Goal: Task Accomplishment & Management: Manage account settings

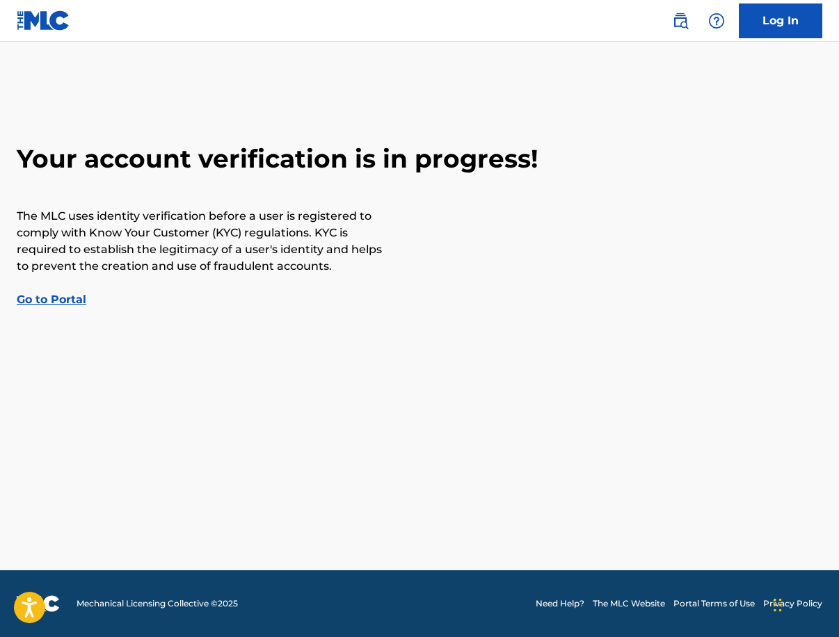
click at [49, 298] on link "Go to Portal" at bounding box center [52, 299] width 70 height 13
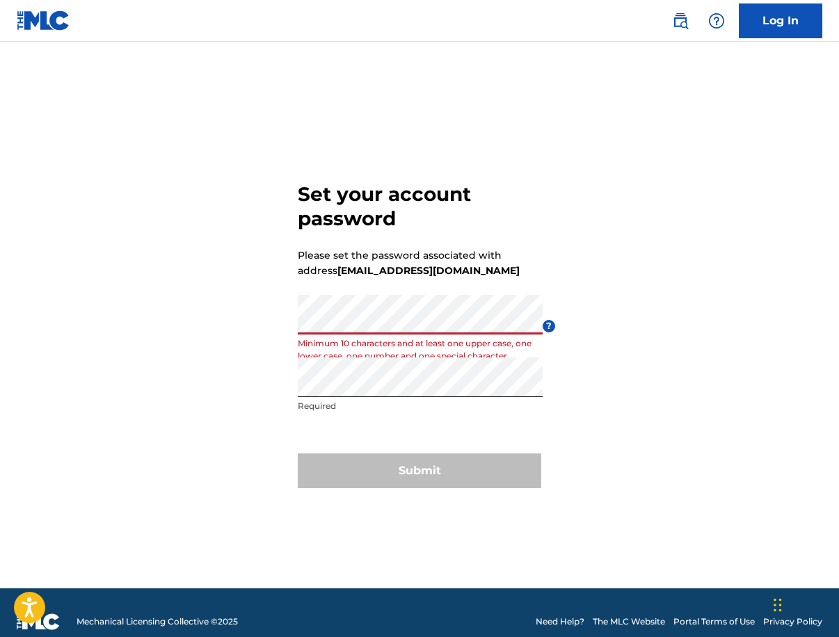
drag, startPoint x: 695, startPoint y: 264, endPoint x: 626, endPoint y: 313, distance: 84.1
click at [695, 263] on div "Set your account password Please set the password associated with address jfbja…" at bounding box center [419, 332] width 839 height 512
click at [403, 337] on div "Password Minimum 10 characters and at least one upper case, one lower case, one…" at bounding box center [420, 326] width 245 height 63
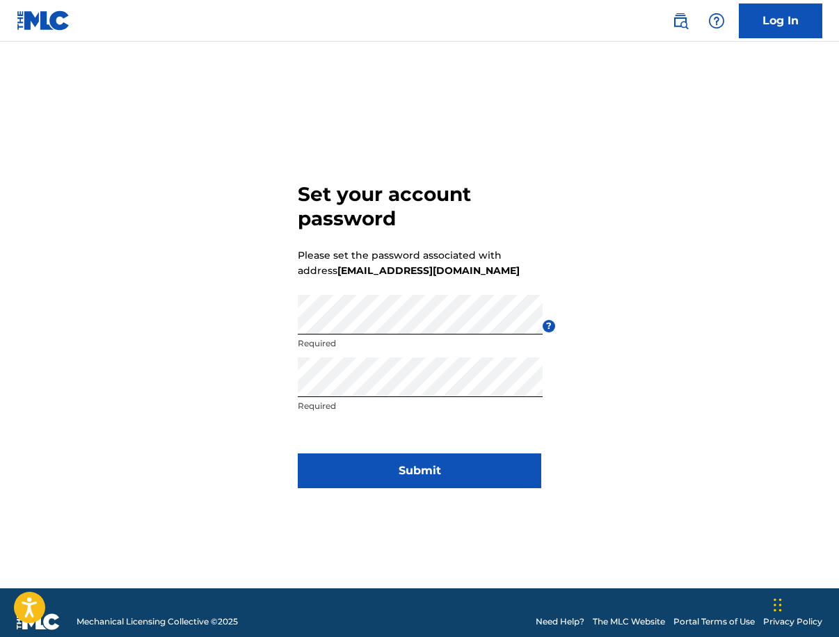
click at [403, 481] on button "Submit" at bounding box center [419, 470] width 243 height 35
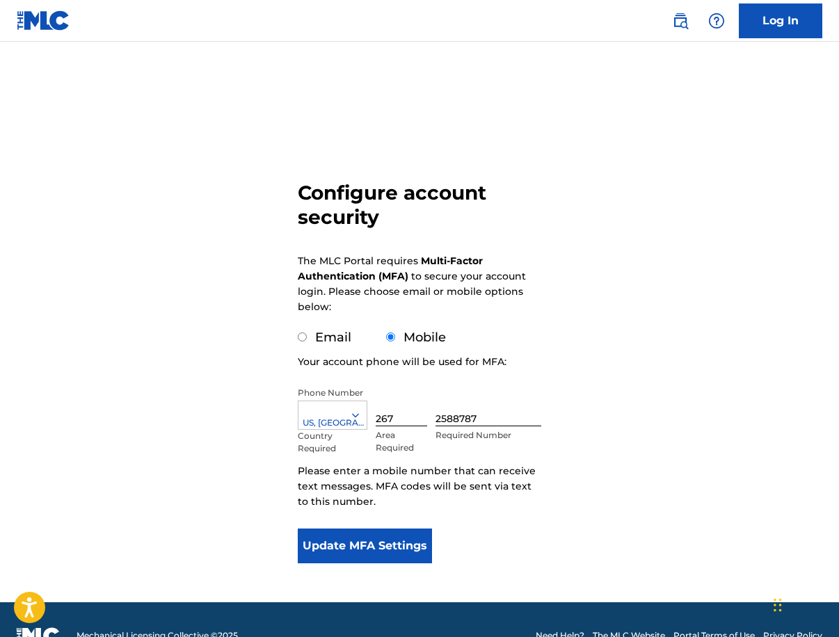
drag, startPoint x: 309, startPoint y: 334, endPoint x: 323, endPoint y: 336, distance: 13.3
click at [310, 334] on div "Email" at bounding box center [325, 337] width 54 height 19
click at [376, 533] on button "Update MFA Settings" at bounding box center [365, 545] width 134 height 35
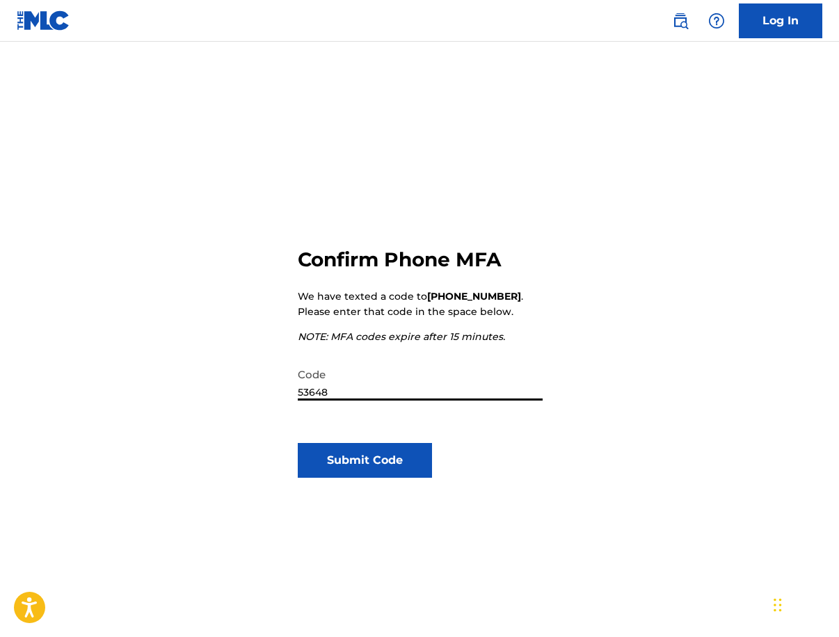
type input "536480"
click at [364, 460] on button "Submit Code" at bounding box center [365, 460] width 134 height 35
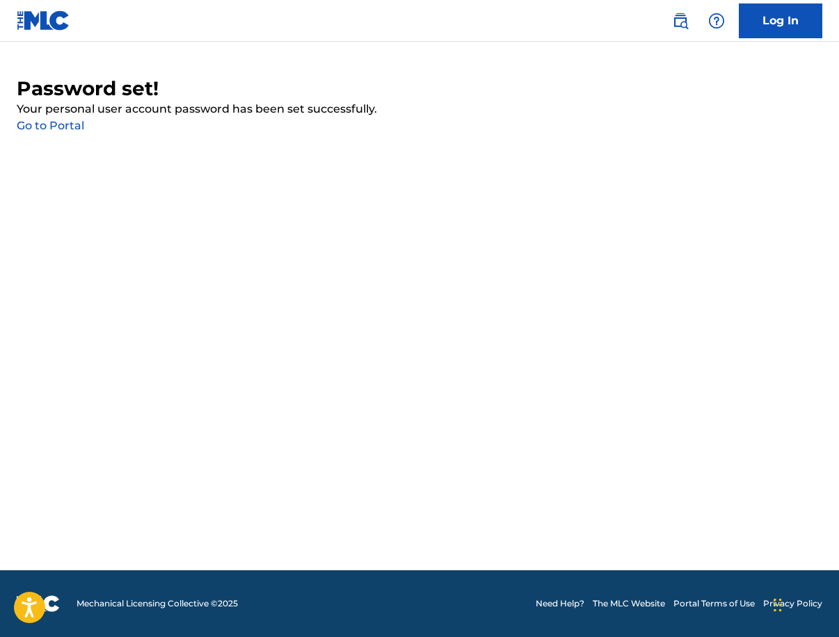
click at [59, 121] on link "Go to Portal" at bounding box center [50, 125] width 67 height 13
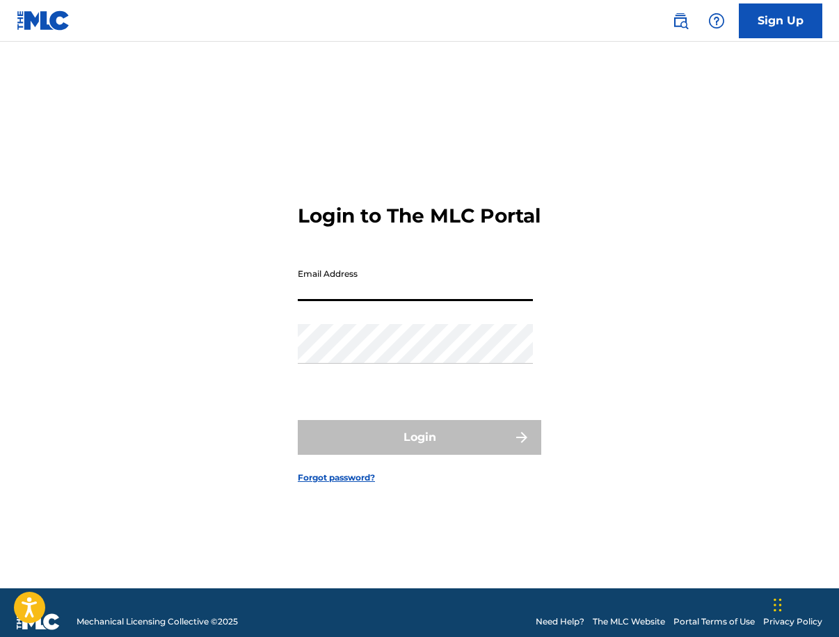
type input "[EMAIL_ADDRESS][DOMAIN_NAME]"
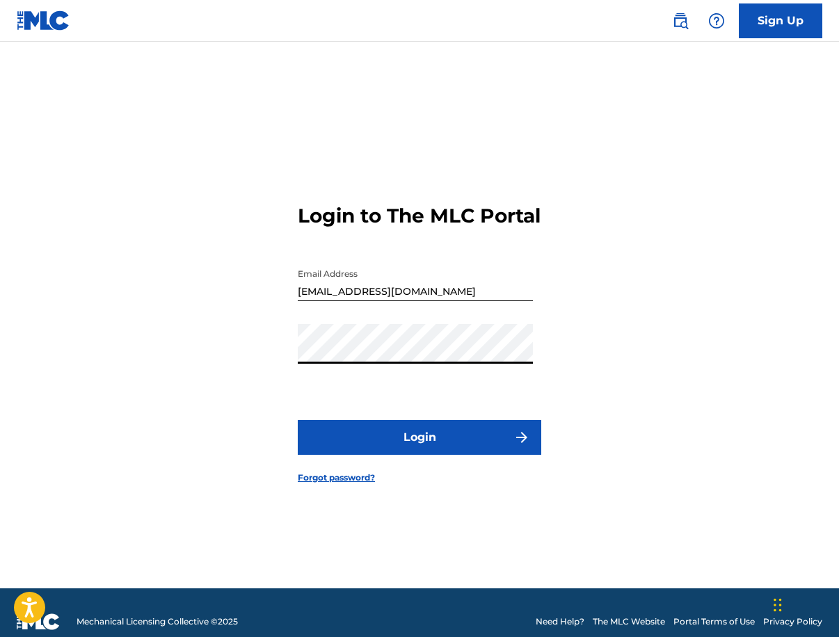
click at [432, 455] on button "Login" at bounding box center [419, 437] width 243 height 35
